Goal: Information Seeking & Learning: Learn about a topic

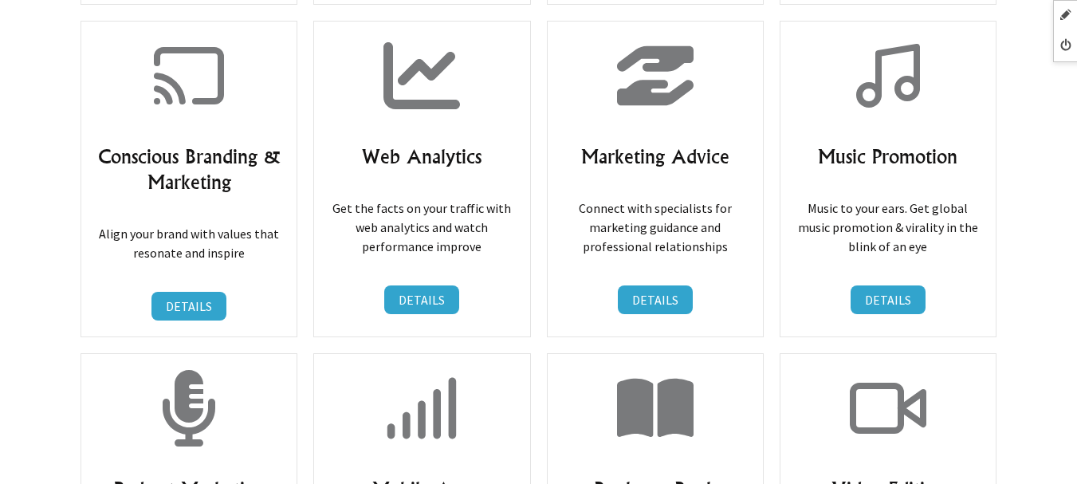
scroll to position [14220, 0]
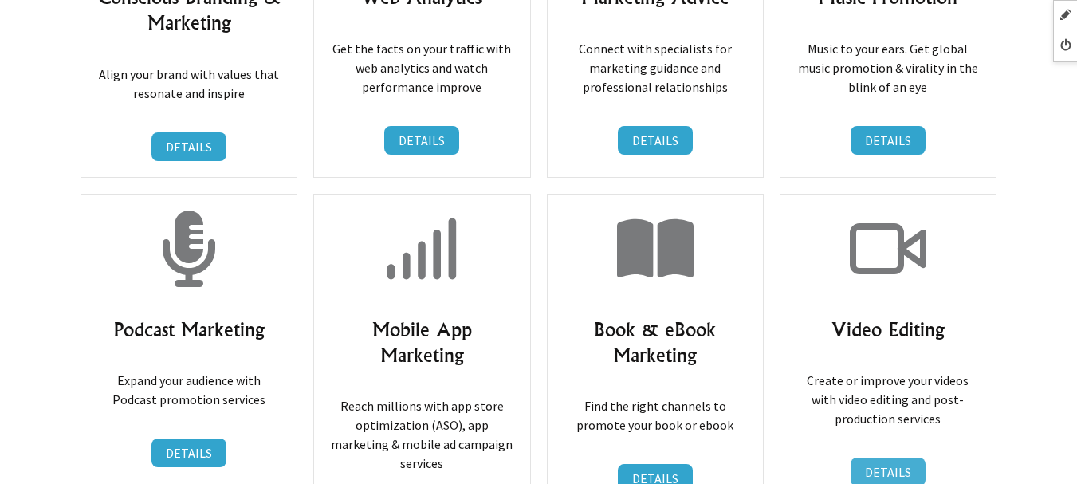
click at [906, 457] on link "DETAILS" at bounding box center [887, 471] width 75 height 29
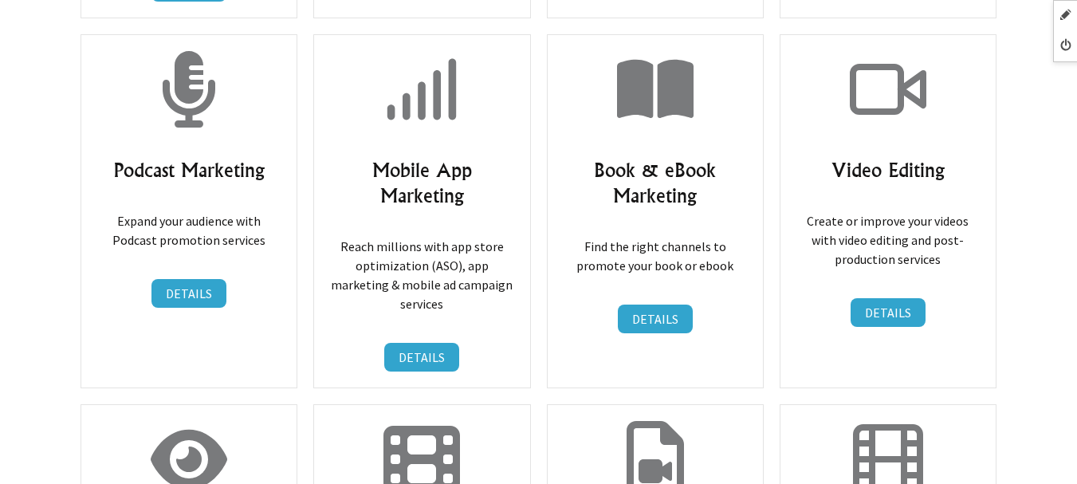
scroll to position [14618, 0]
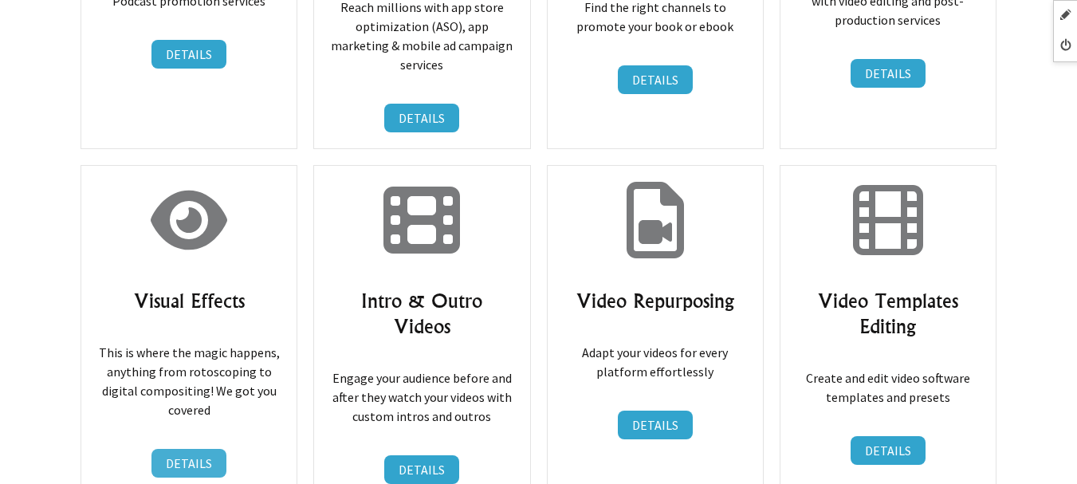
click at [202, 449] on link "DETAILS" at bounding box center [188, 463] width 75 height 29
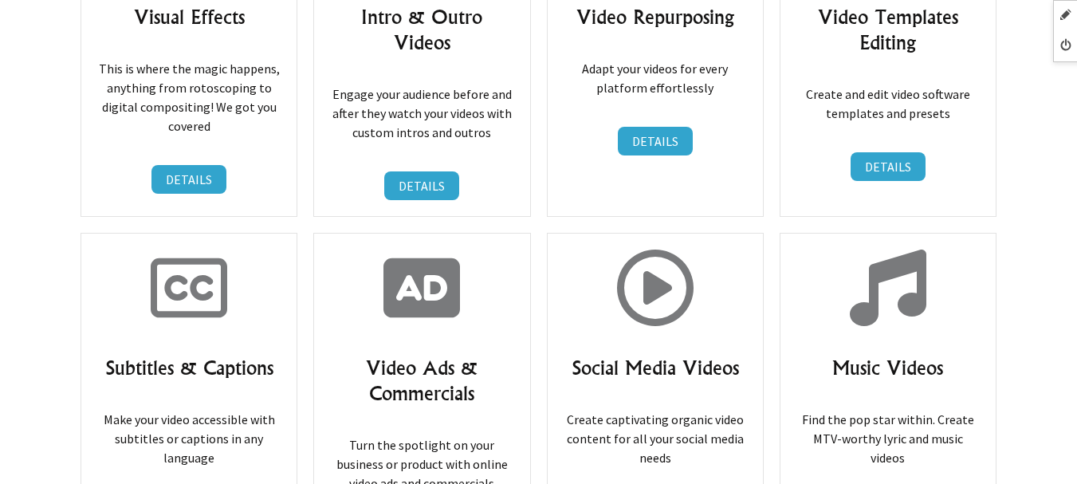
scroll to position [14583, 0]
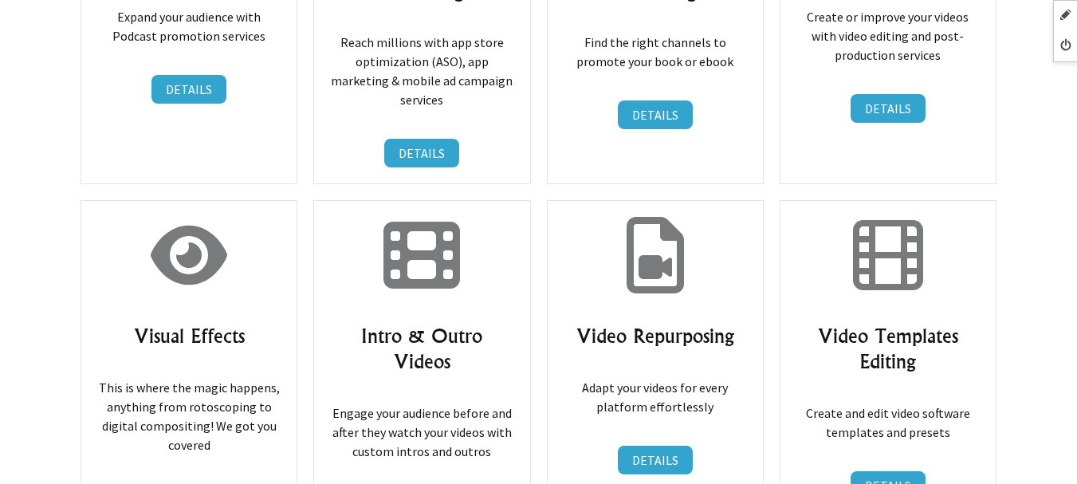
drag, startPoint x: 332, startPoint y: 148, endPoint x: 520, endPoint y: 151, distance: 188.1
click at [524, 200] on div "Intro & Outro Videos Engage your audience before and after they watch your vide…" at bounding box center [421, 367] width 217 height 335
copy h3 "Intro & Outro Videos"
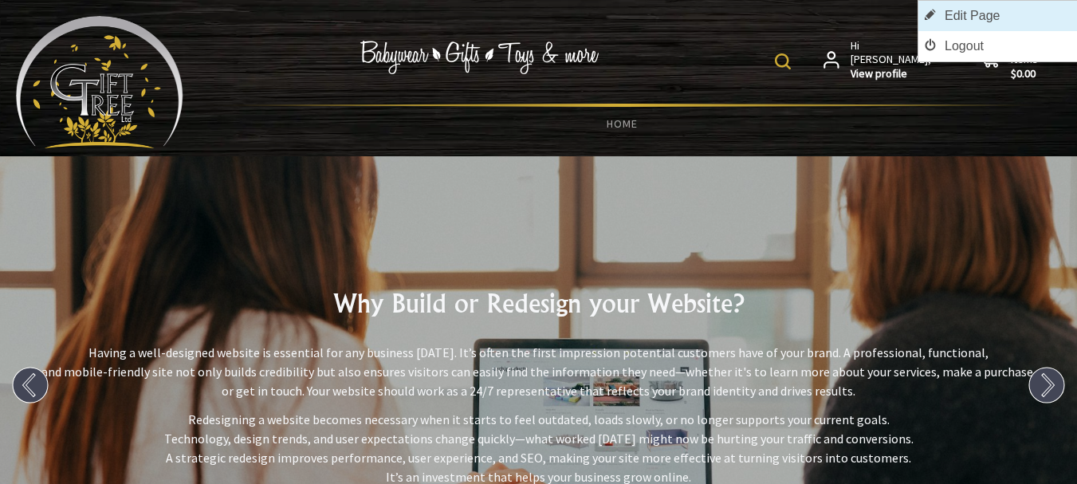
click at [1065, 17] on link "Edit Page" at bounding box center [997, 16] width 159 height 30
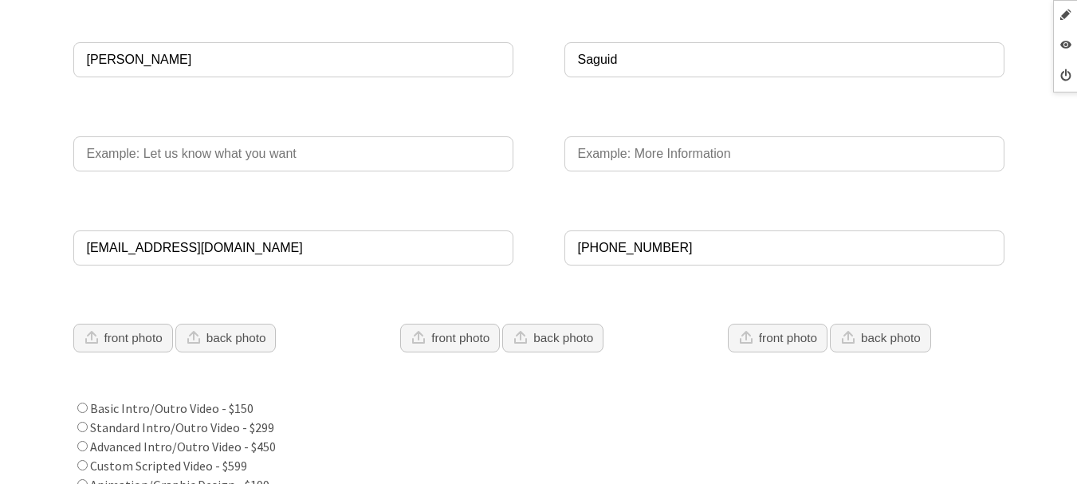
scroll to position [398, 0]
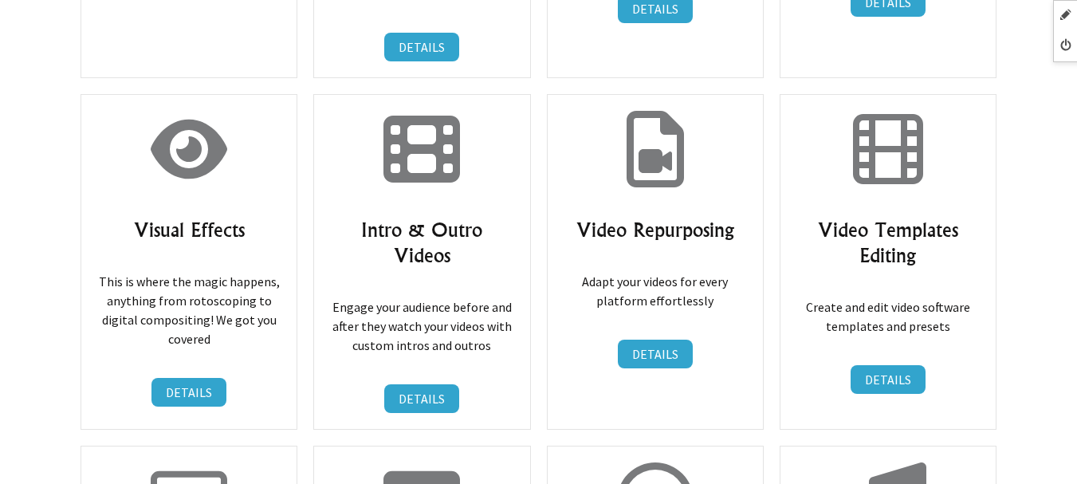
scroll to position [14849, 0]
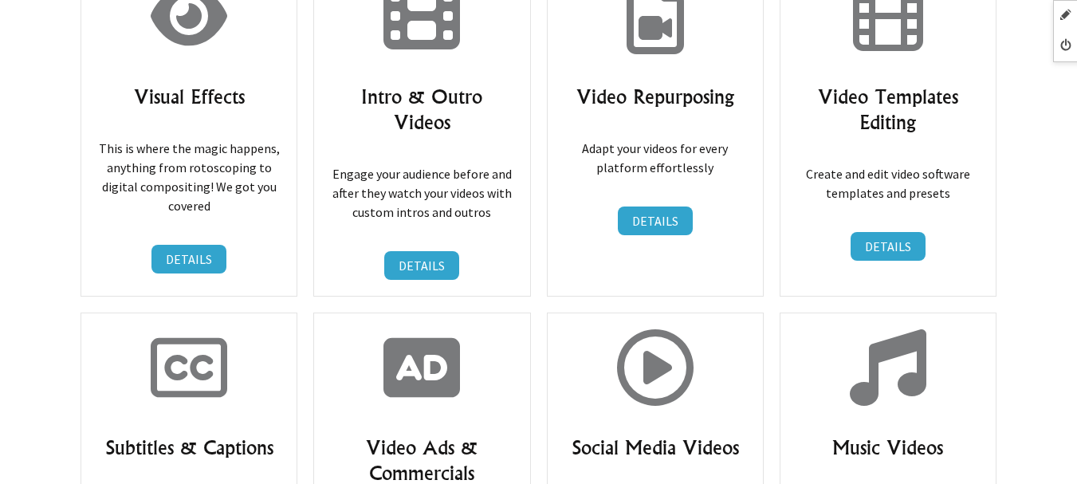
scroll to position [14982, 0]
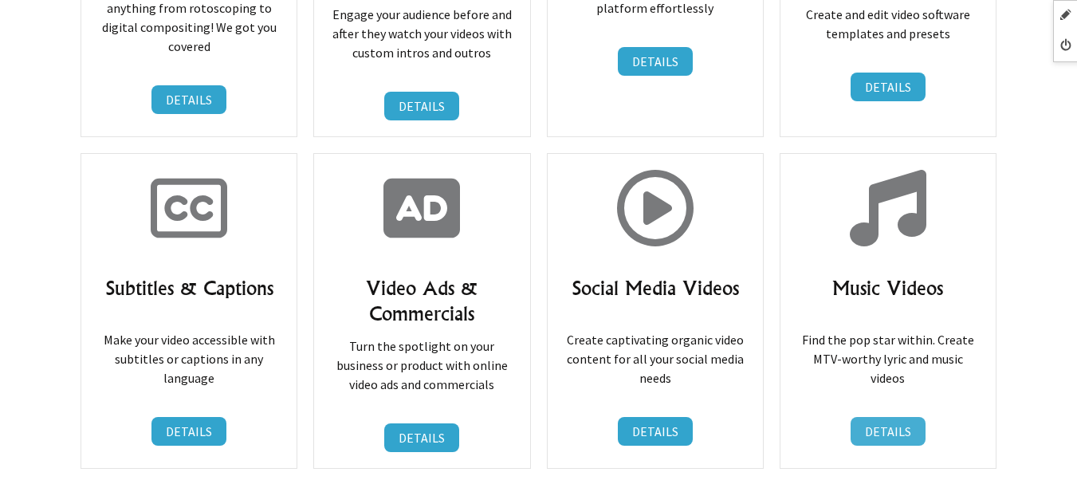
click at [877, 417] on link "DETAILS" at bounding box center [887, 431] width 75 height 29
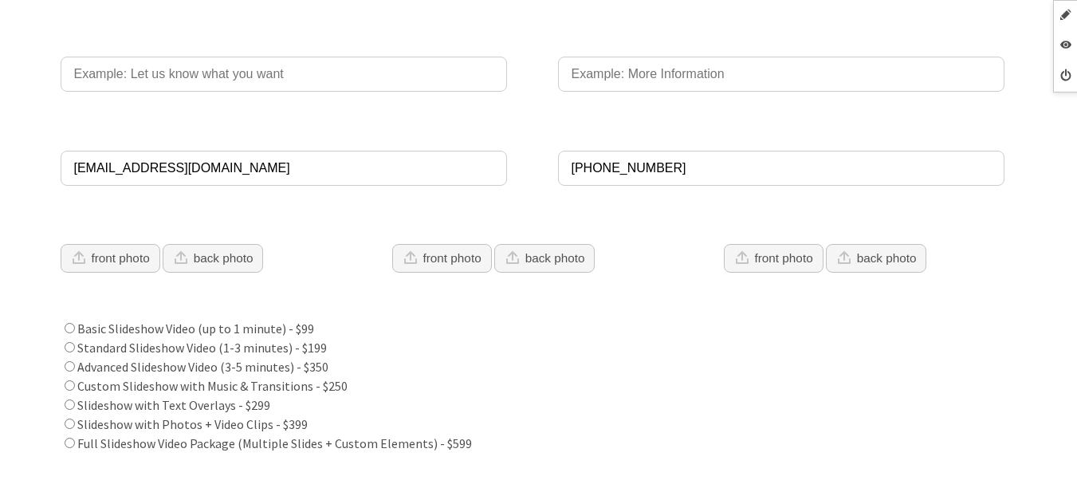
scroll to position [159, 0]
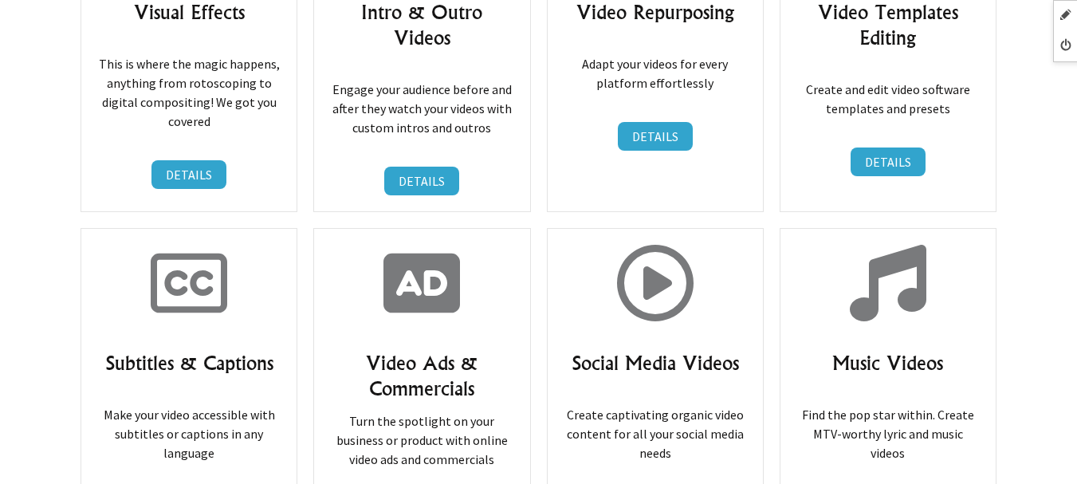
scroll to position [15226, 0]
